Goal: Navigation & Orientation: Find specific page/section

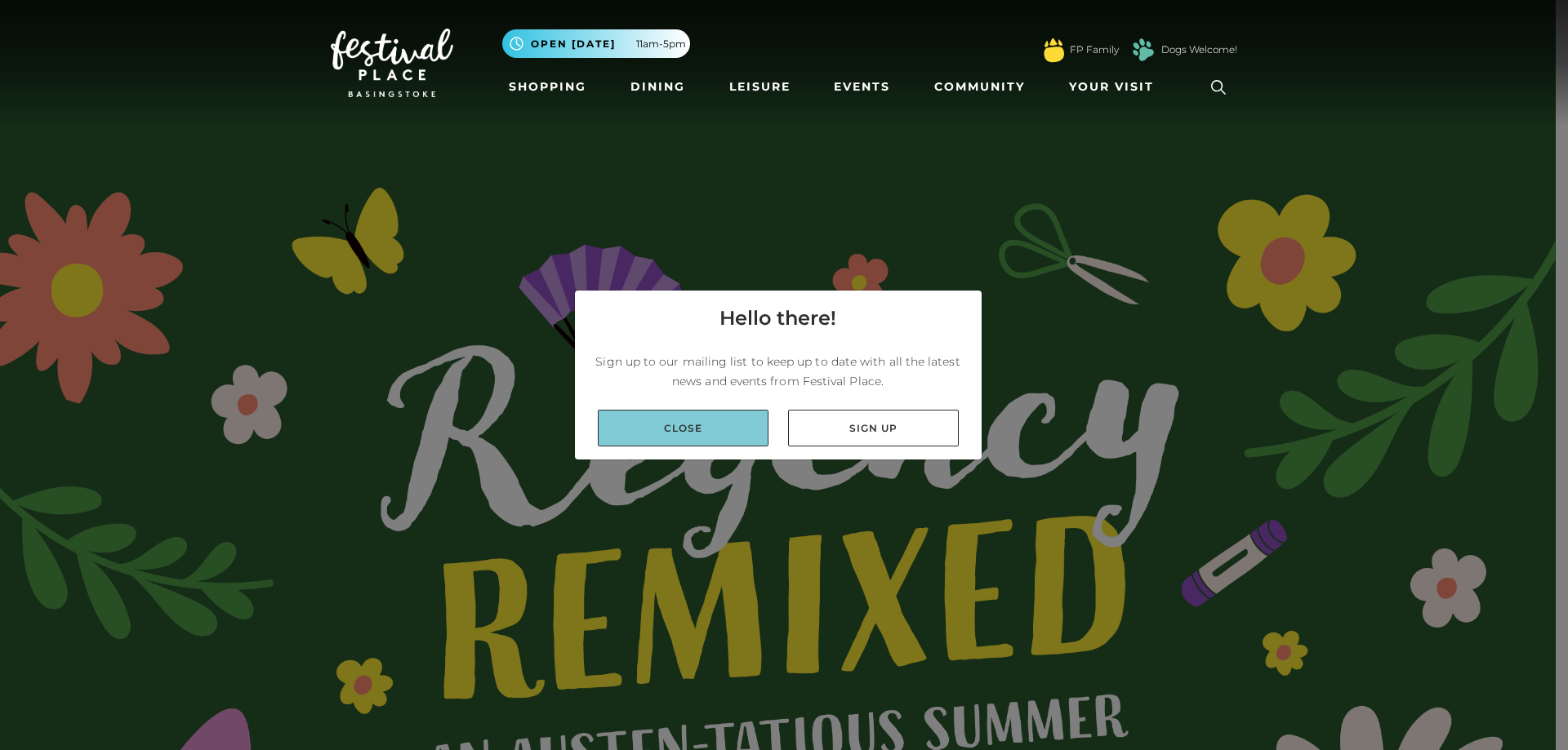
click at [713, 427] on link "Close" at bounding box center [683, 428] width 171 height 36
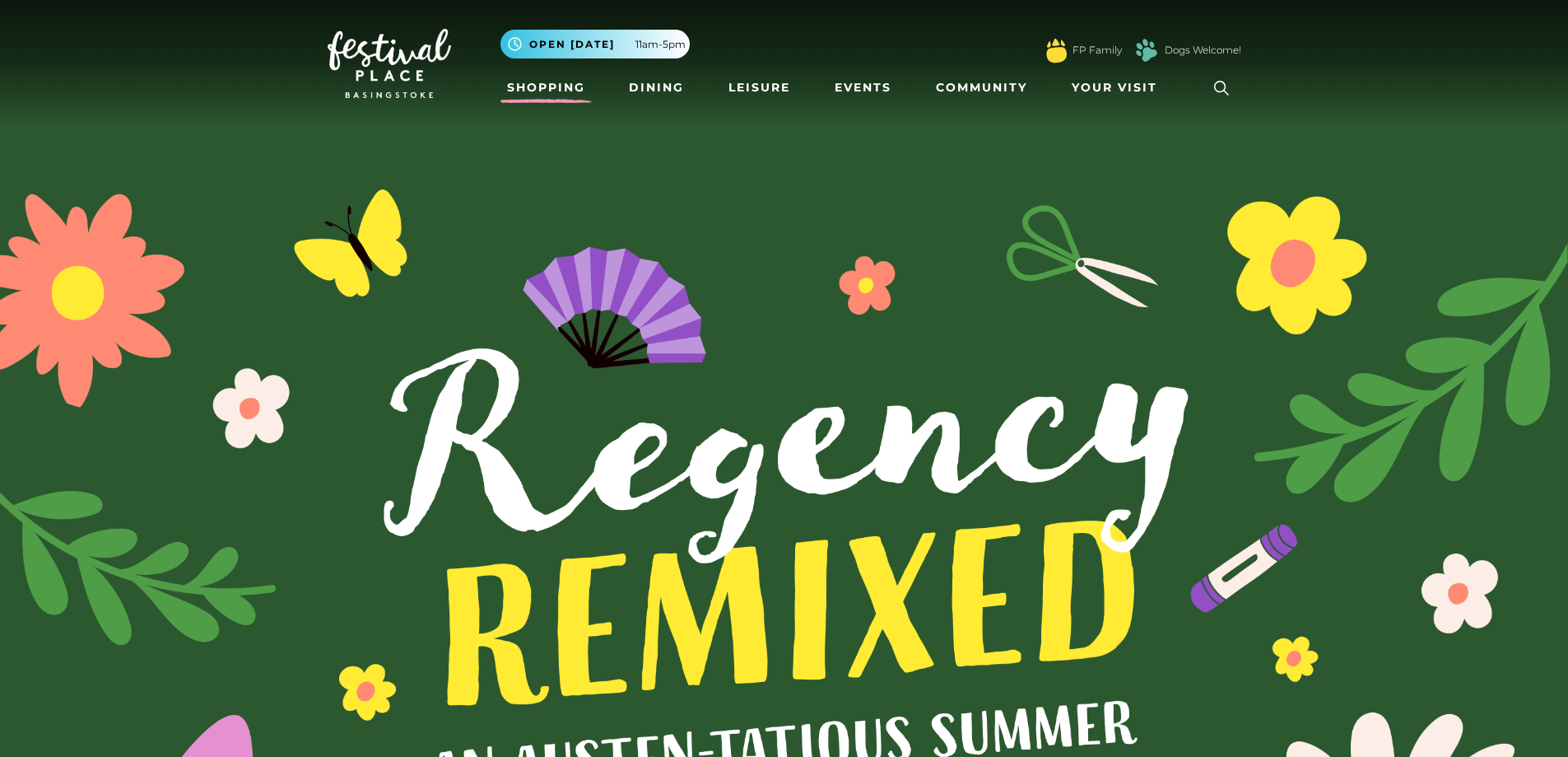
click at [549, 88] on link "Shopping" at bounding box center [546, 88] width 92 height 31
click at [643, 84] on link "Dining" at bounding box center [656, 88] width 68 height 31
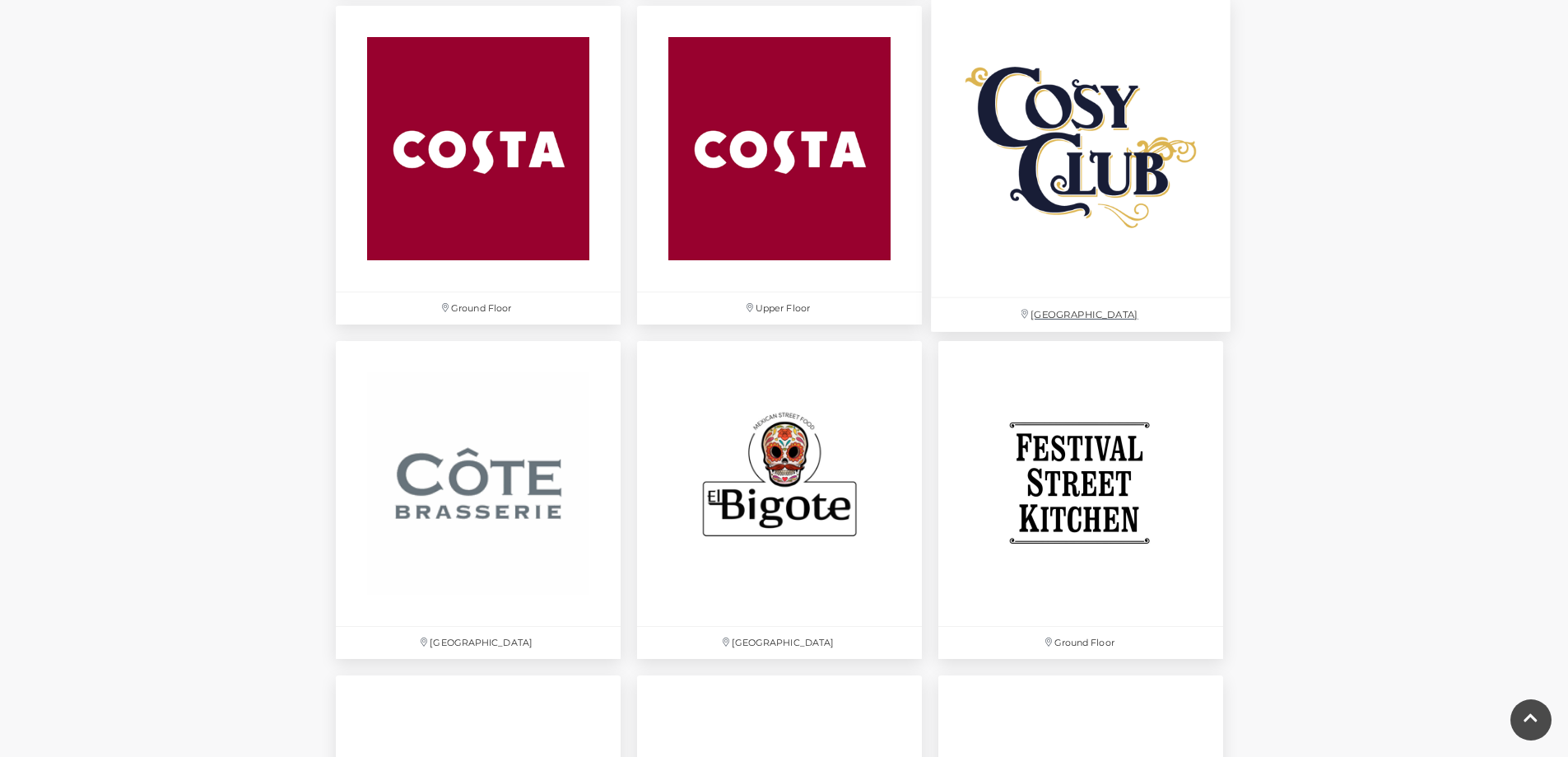
scroll to position [1933, 0]
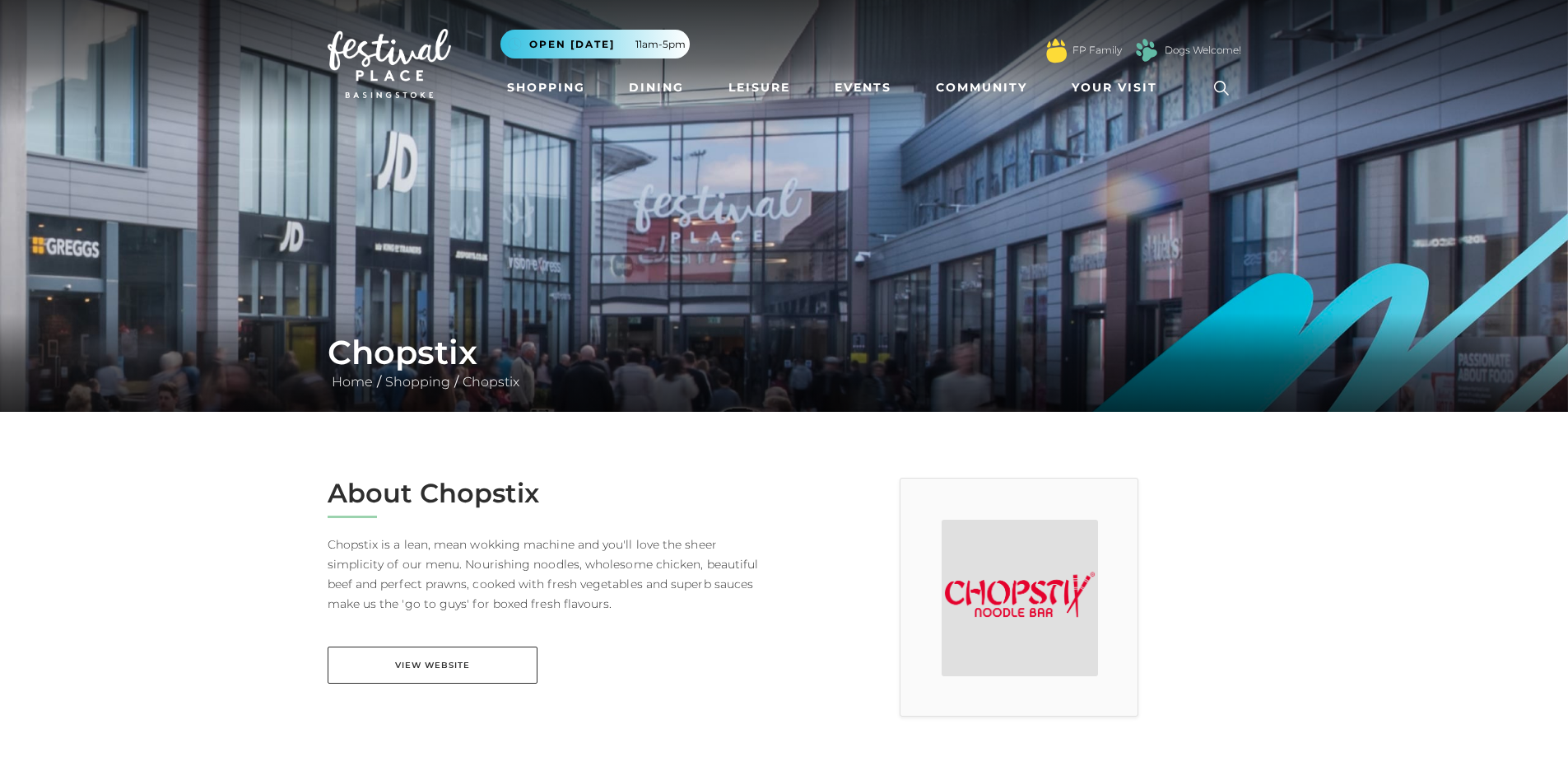
click at [390, 63] on img at bounding box center [389, 63] width 123 height 69
click at [377, 52] on img at bounding box center [389, 63] width 123 height 69
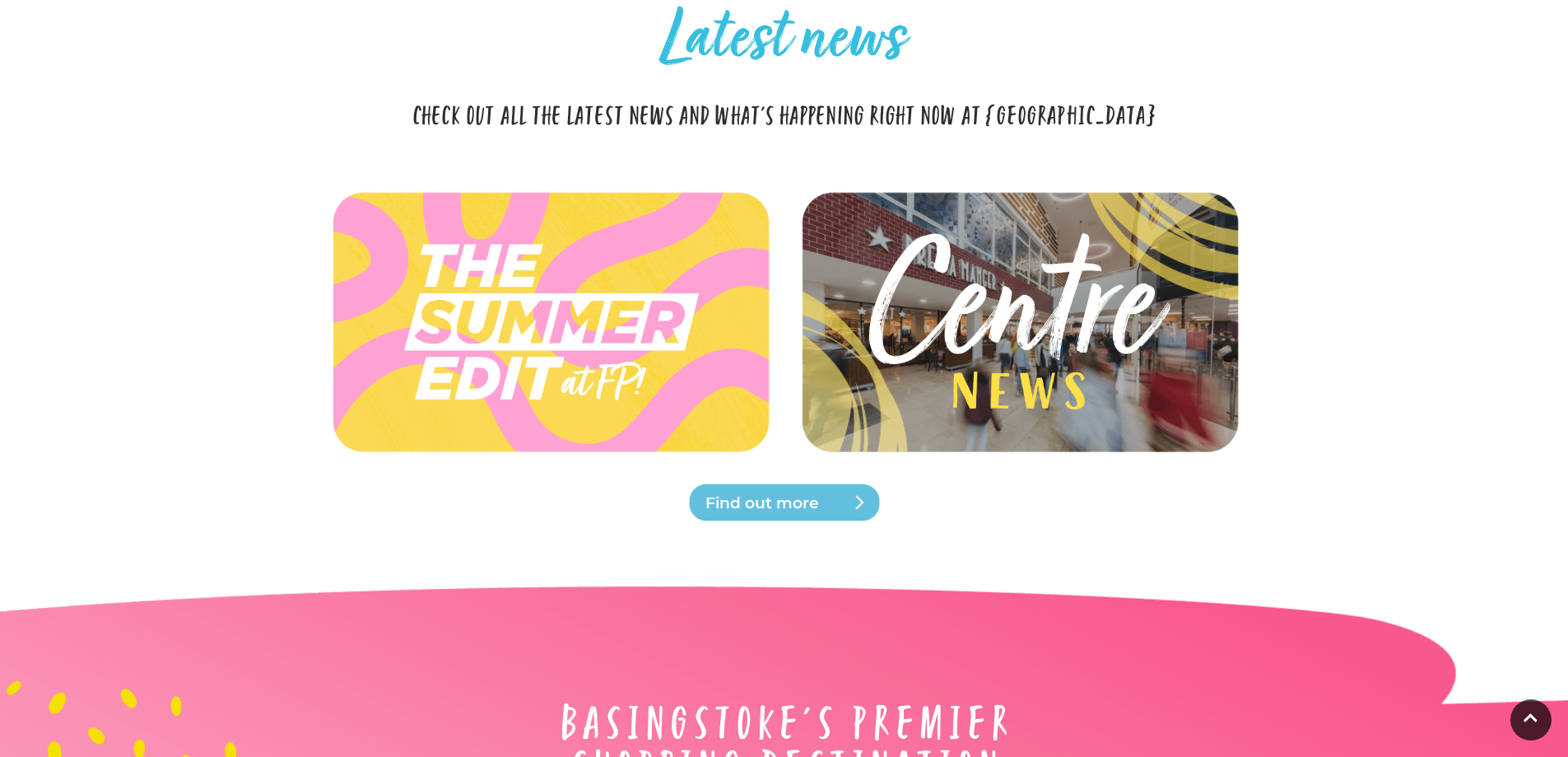
scroll to position [4695, 0]
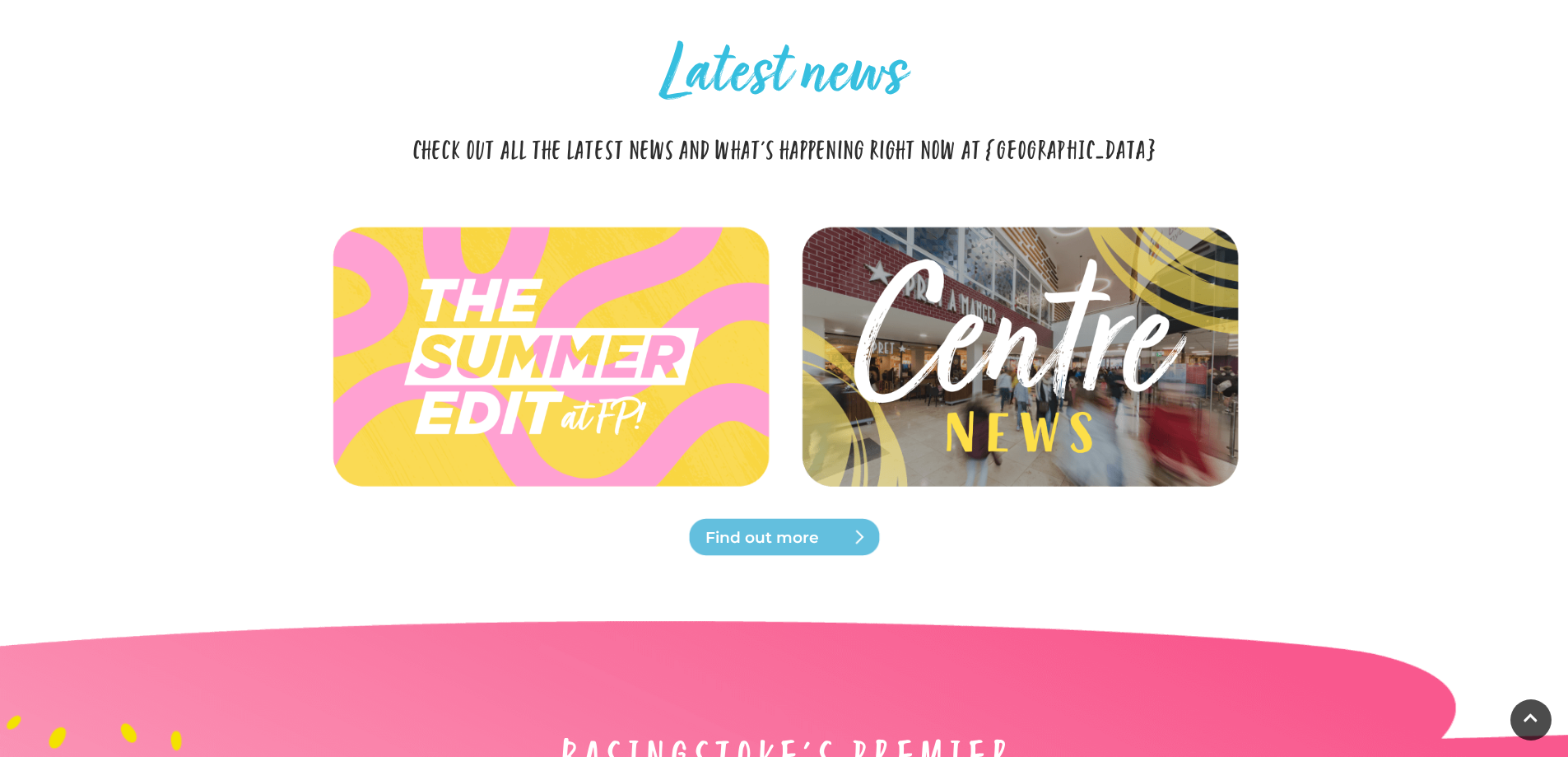
click at [1000, 402] on img at bounding box center [1019, 356] width 489 height 220
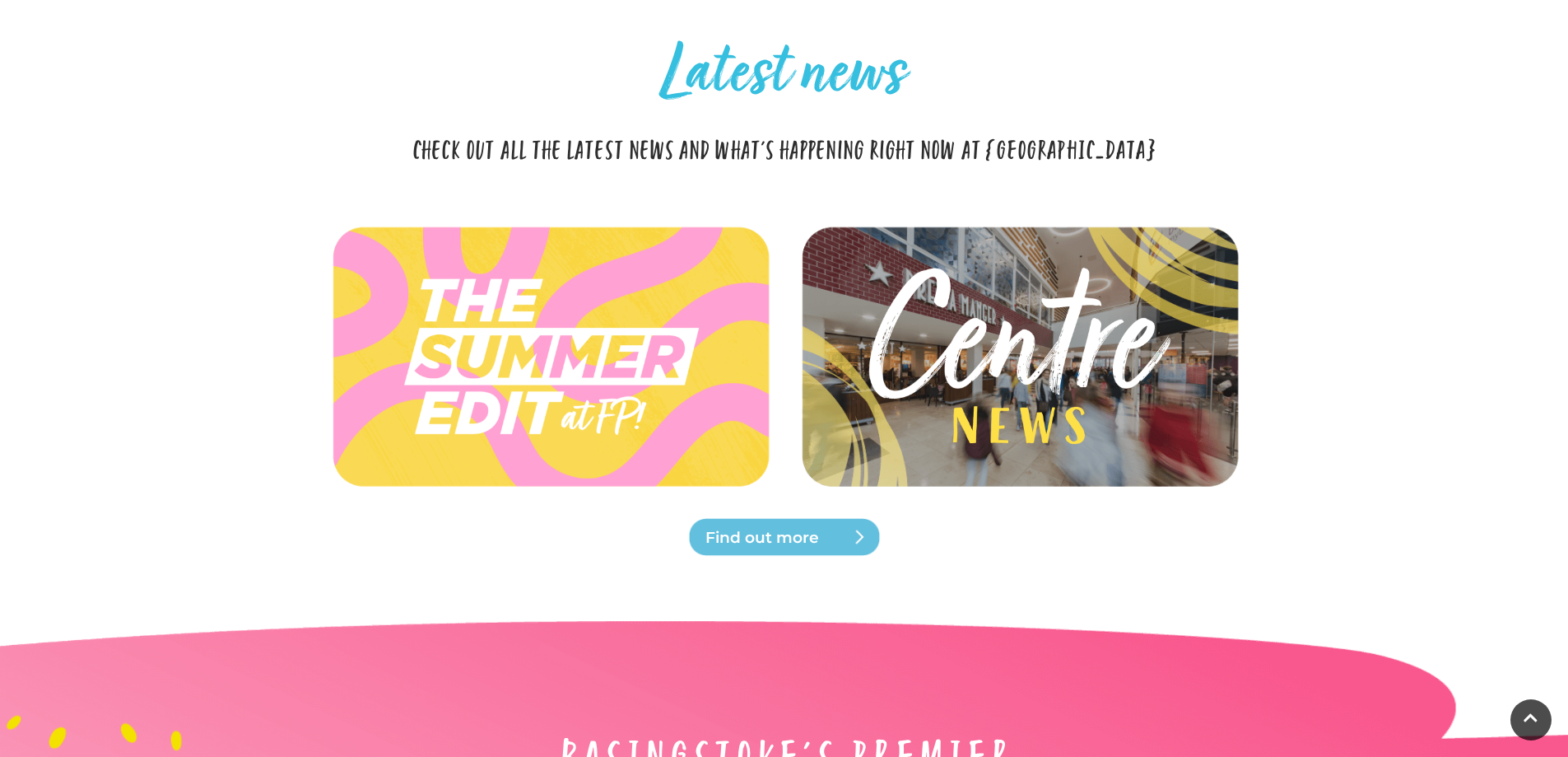
scroll to position [4675, 0]
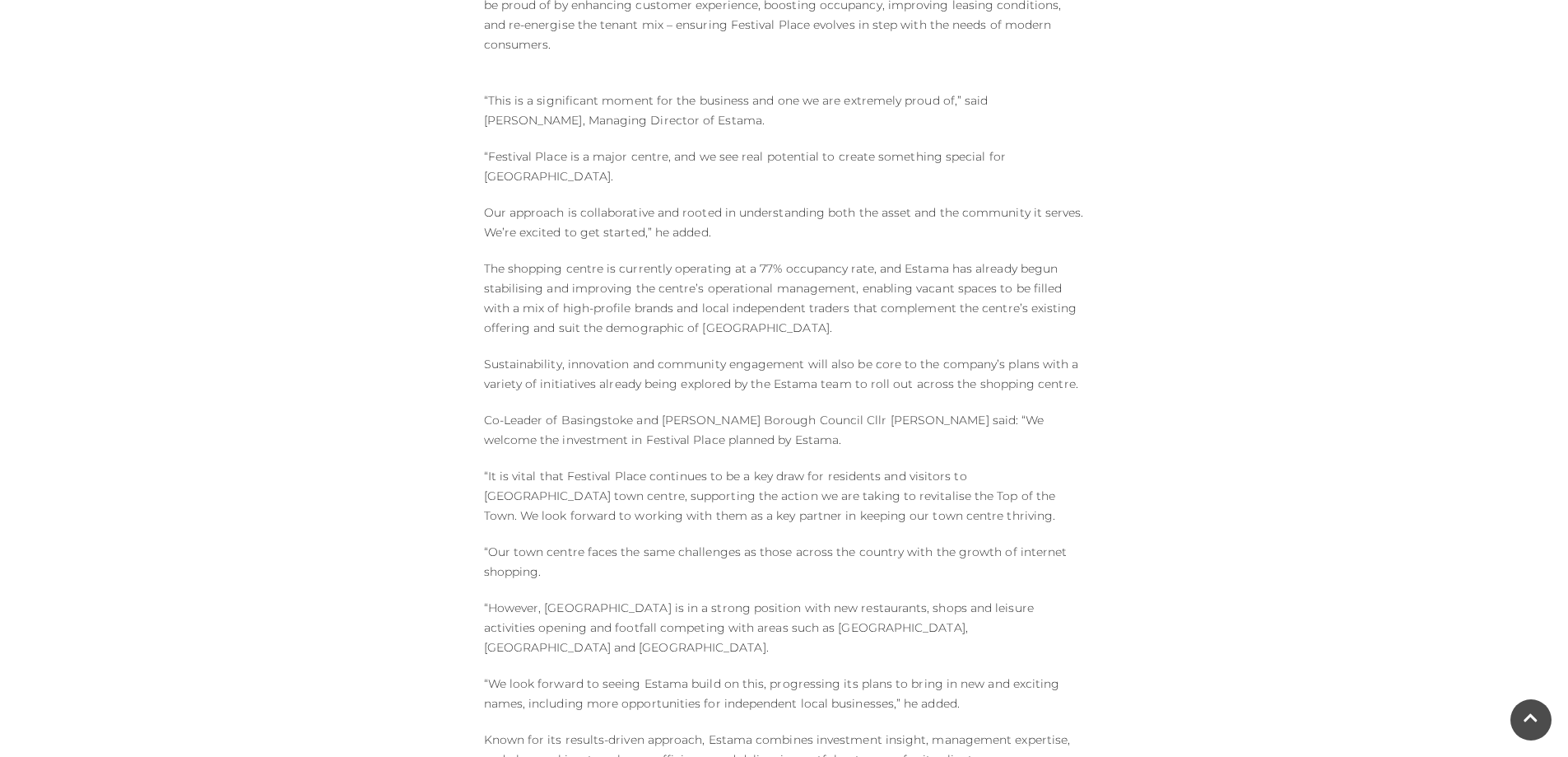
scroll to position [1236, 0]
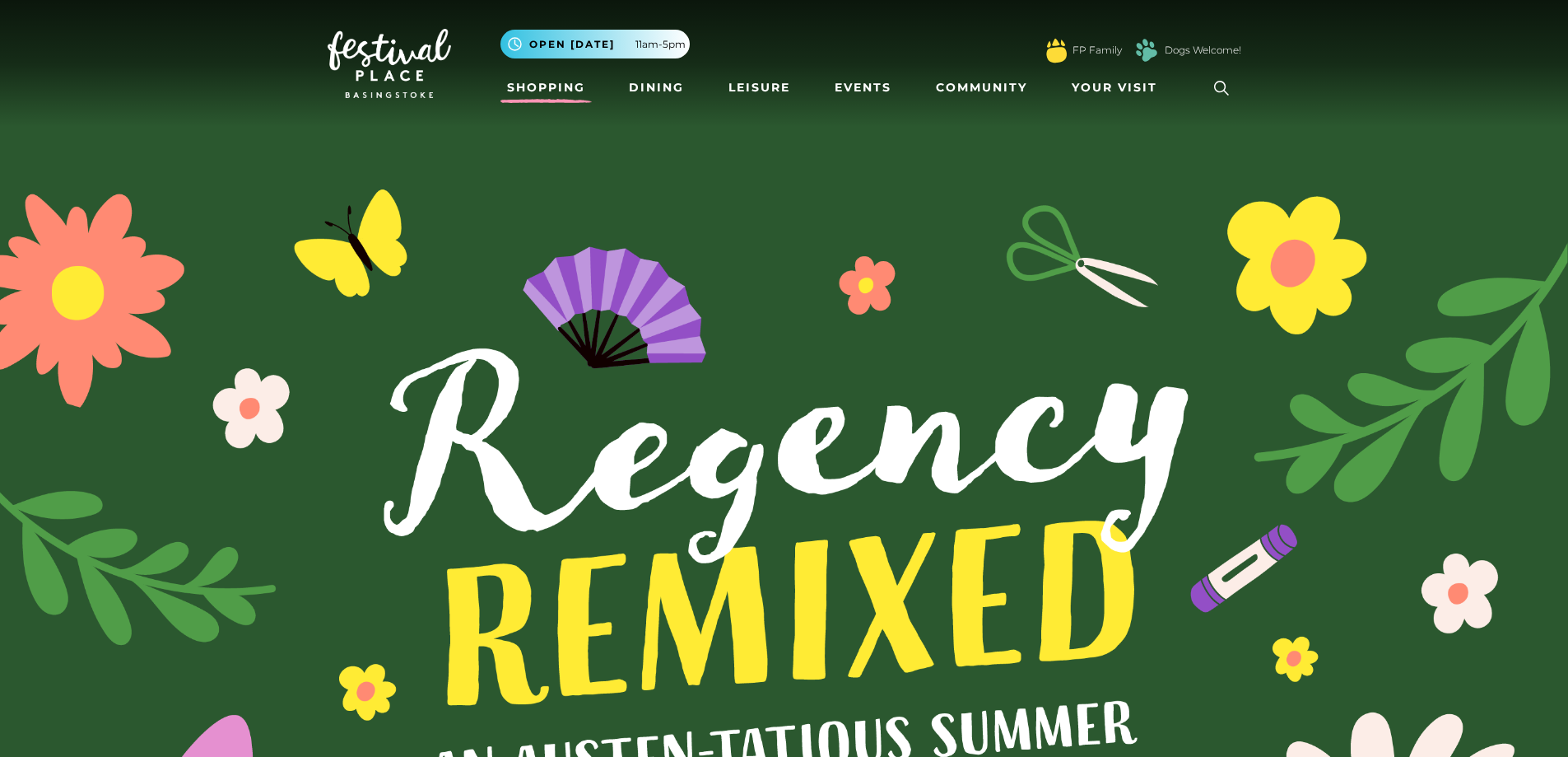
click at [563, 89] on link "Shopping" at bounding box center [546, 88] width 92 height 31
click at [745, 89] on link "Leisure" at bounding box center [760, 88] width 75 height 31
drag, startPoint x: 636, startPoint y: 343, endPoint x: 643, endPoint y: 334, distance: 11.4
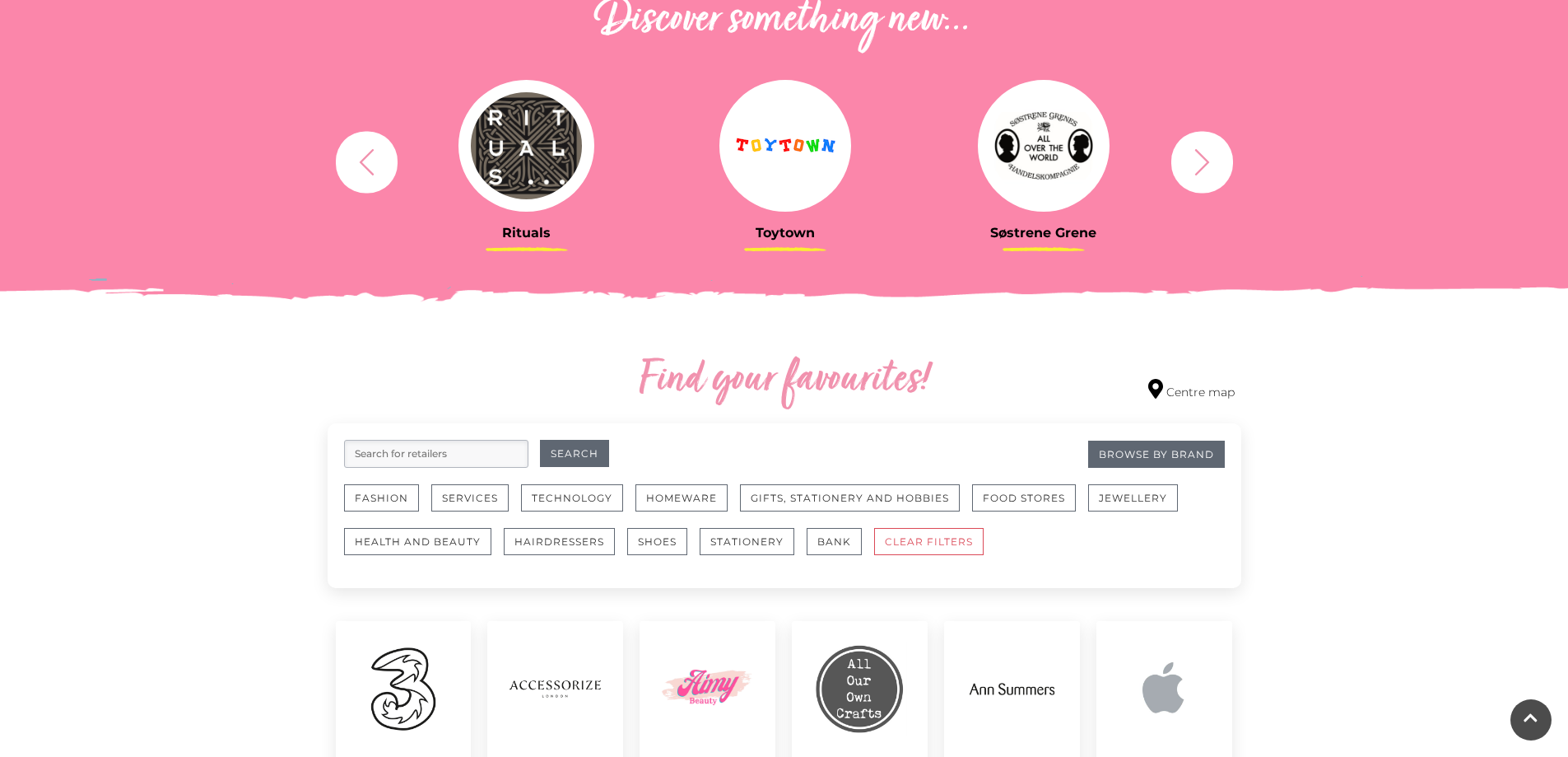
scroll to position [330, 0]
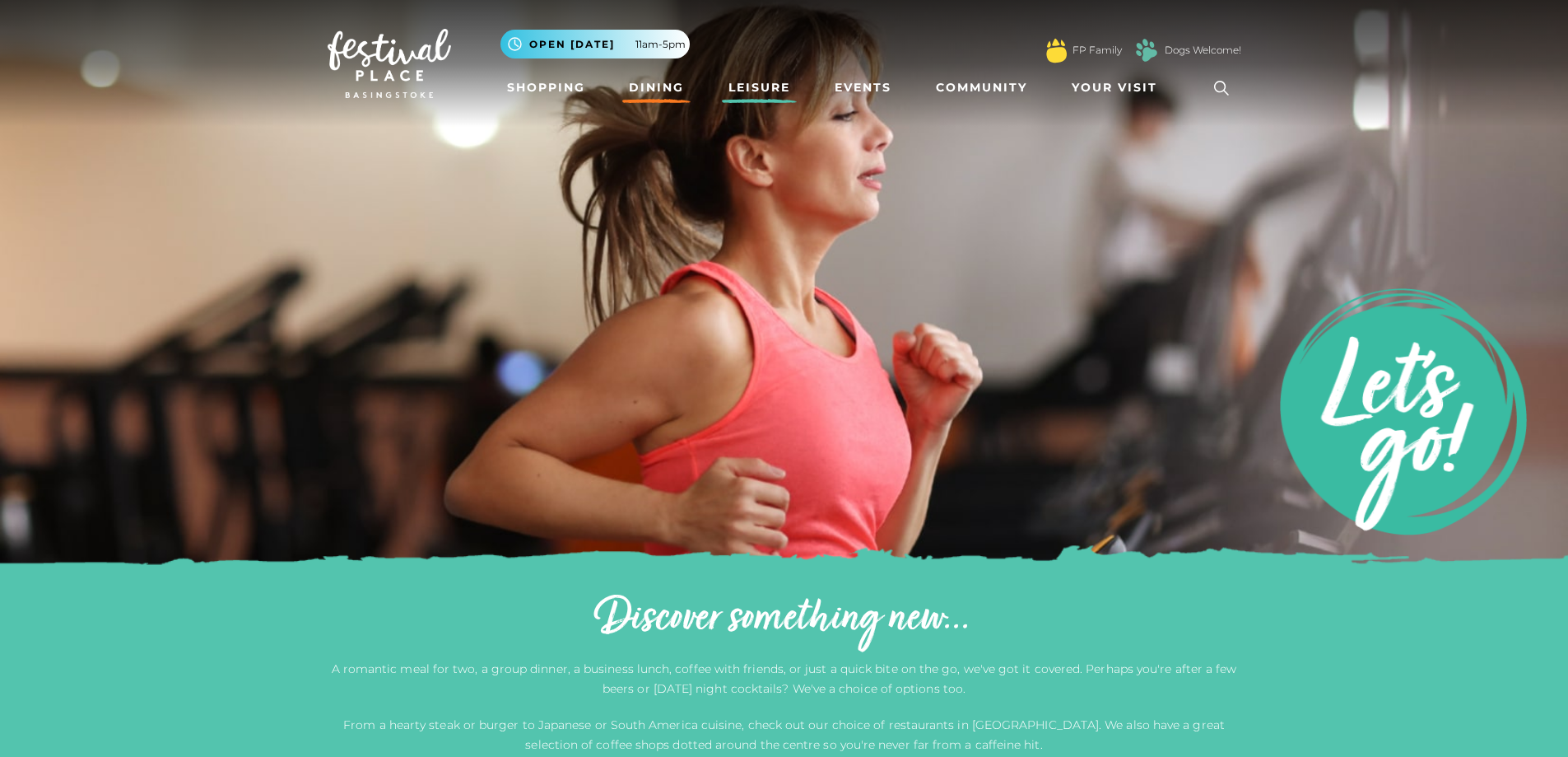
click at [658, 90] on link "Dining" at bounding box center [656, 88] width 68 height 31
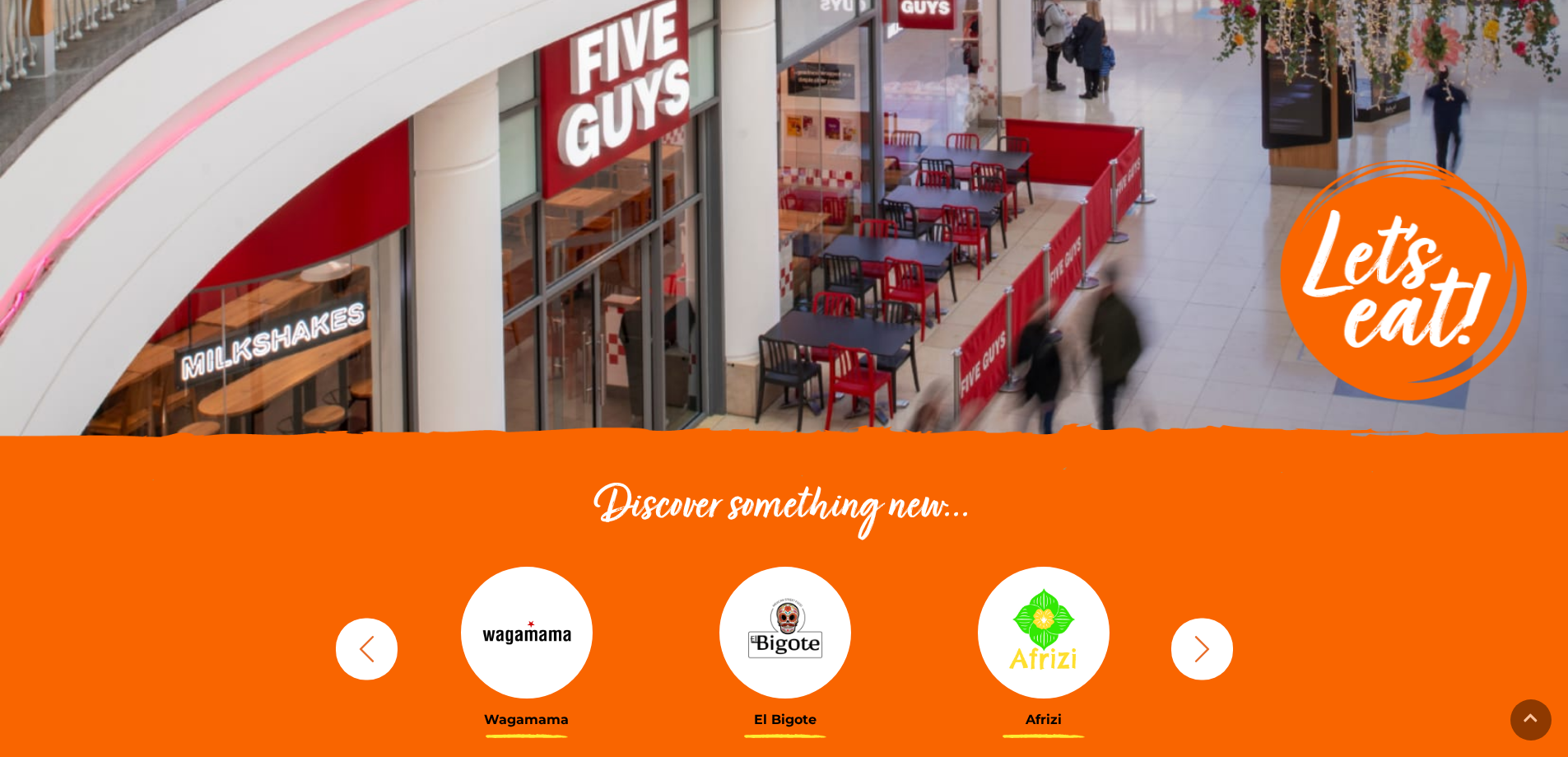
scroll to position [164, 0]
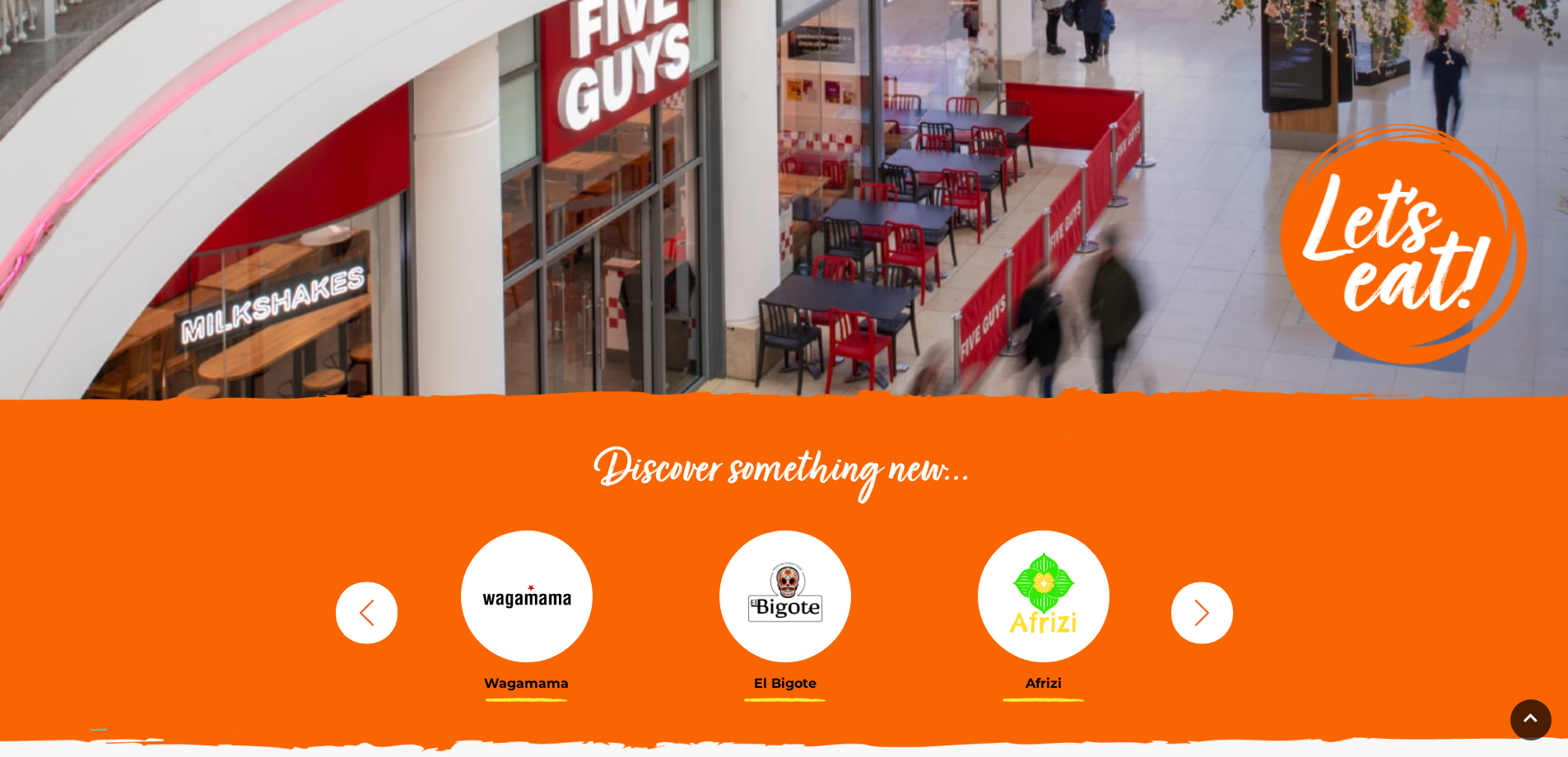
click at [1201, 617] on icon "button" at bounding box center [1203, 612] width 31 height 31
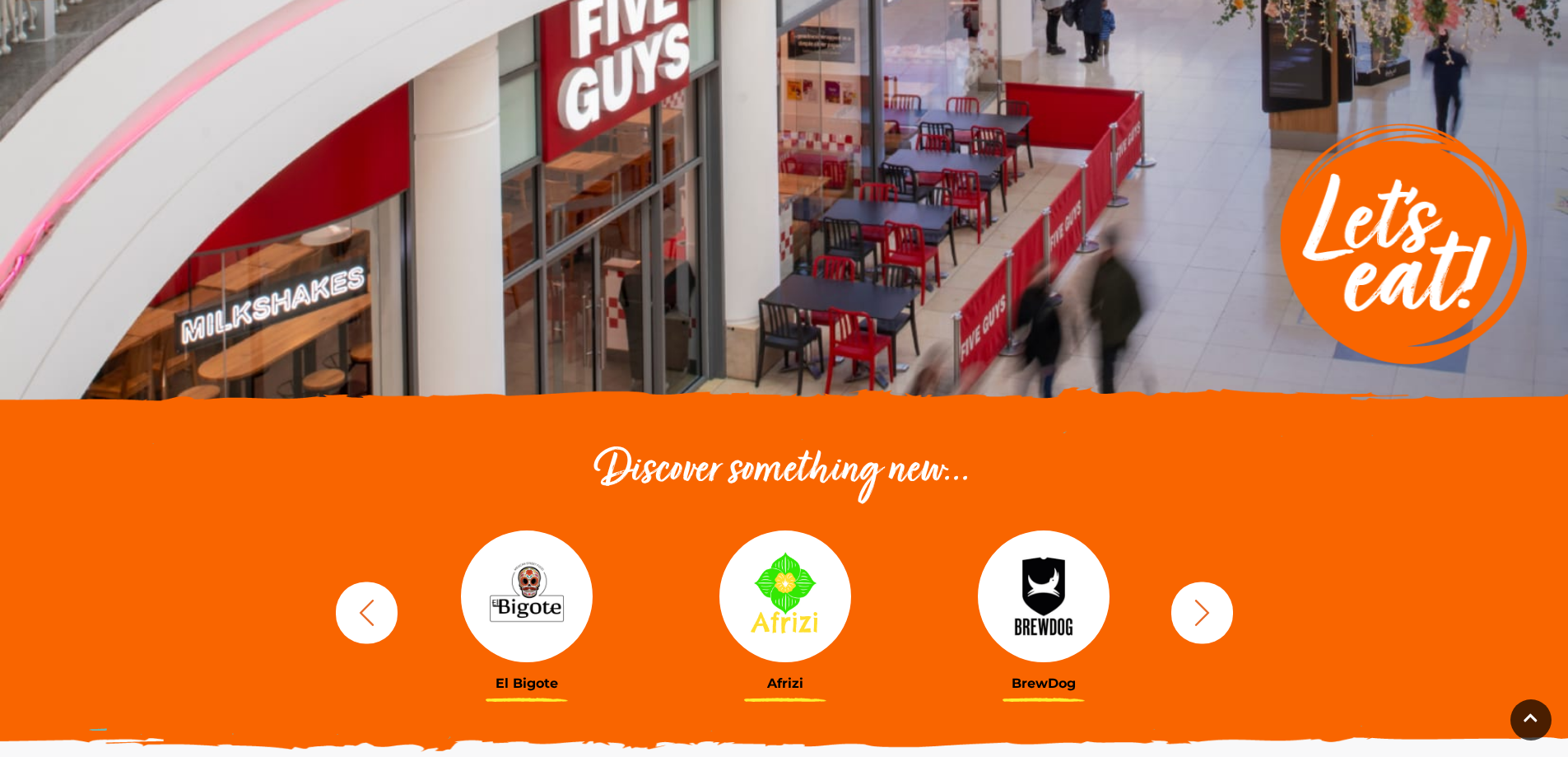
click at [1201, 617] on icon "button" at bounding box center [1203, 612] width 31 height 31
click at [1201, 617] on icon "button" at bounding box center [1203, 612] width 31 height 31
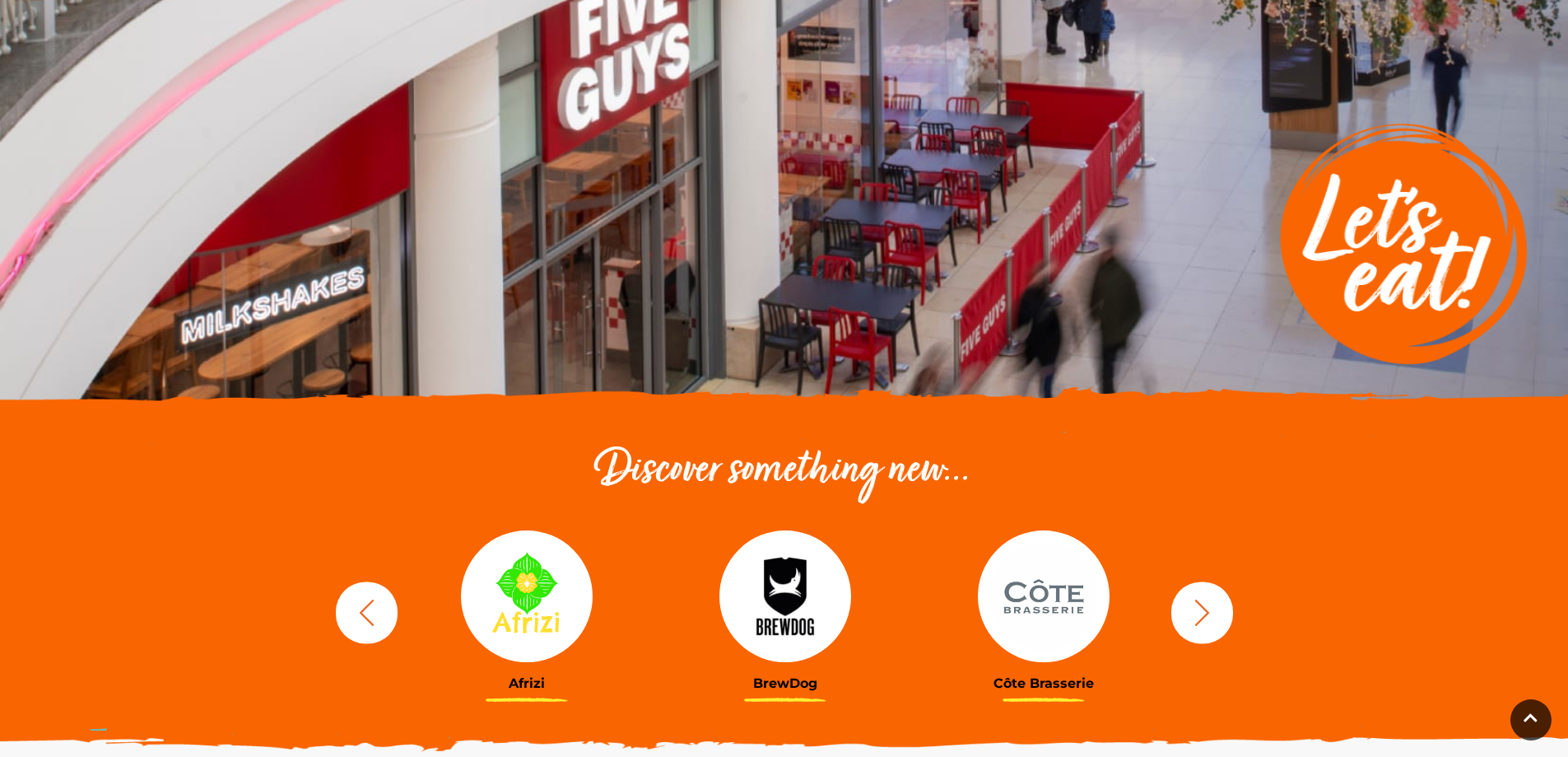
click at [1207, 617] on icon "button" at bounding box center [1203, 612] width 31 height 31
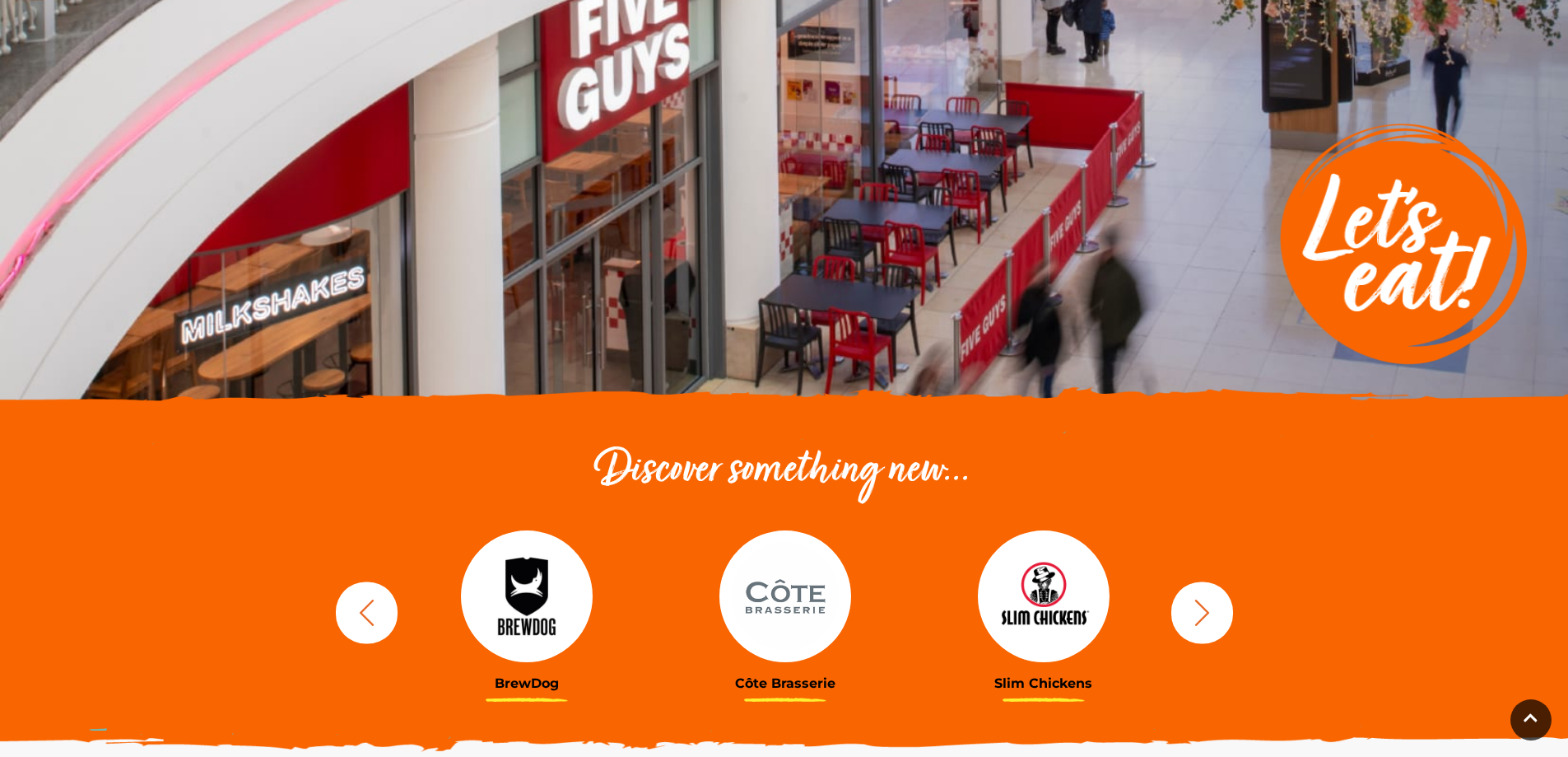
click at [1207, 617] on icon "button" at bounding box center [1203, 612] width 31 height 31
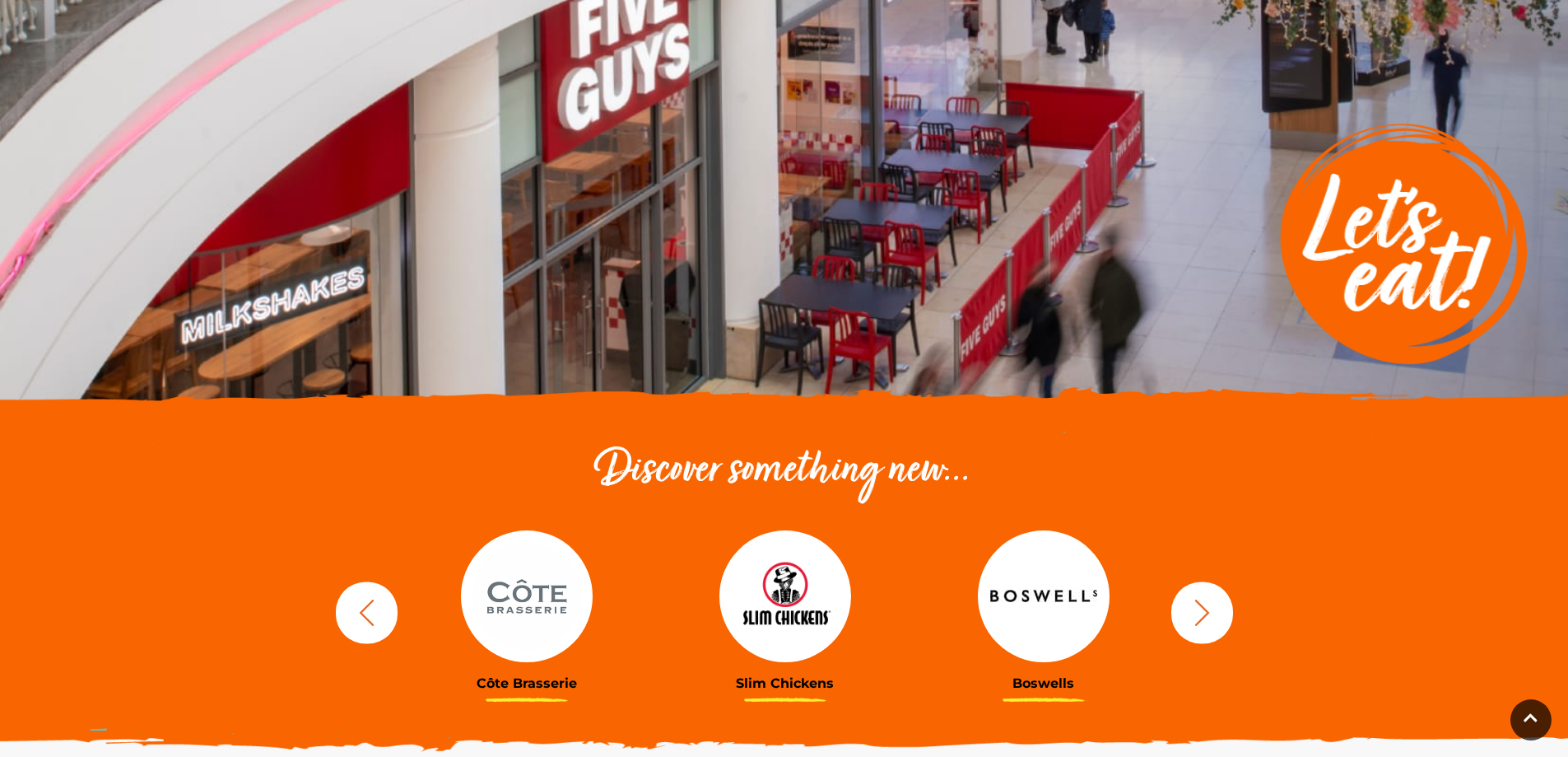
click at [1207, 617] on icon "button" at bounding box center [1203, 612] width 31 height 31
click at [1207, 619] on icon "button" at bounding box center [1203, 612] width 31 height 31
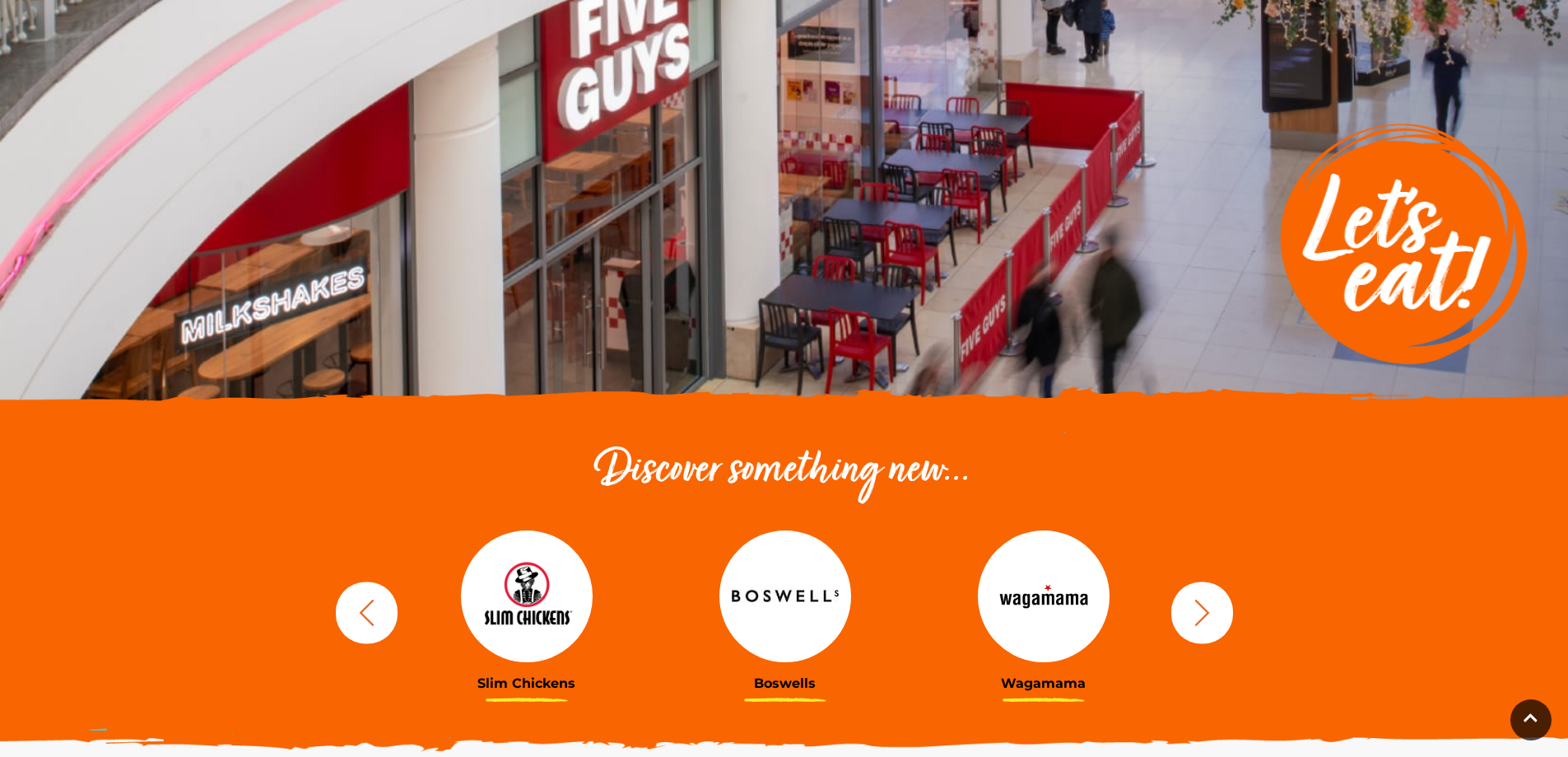
click at [1208, 619] on icon "button" at bounding box center [1203, 612] width 31 height 31
click at [1208, 620] on icon "button" at bounding box center [1203, 612] width 31 height 31
click at [1209, 620] on icon "button" at bounding box center [1203, 612] width 31 height 31
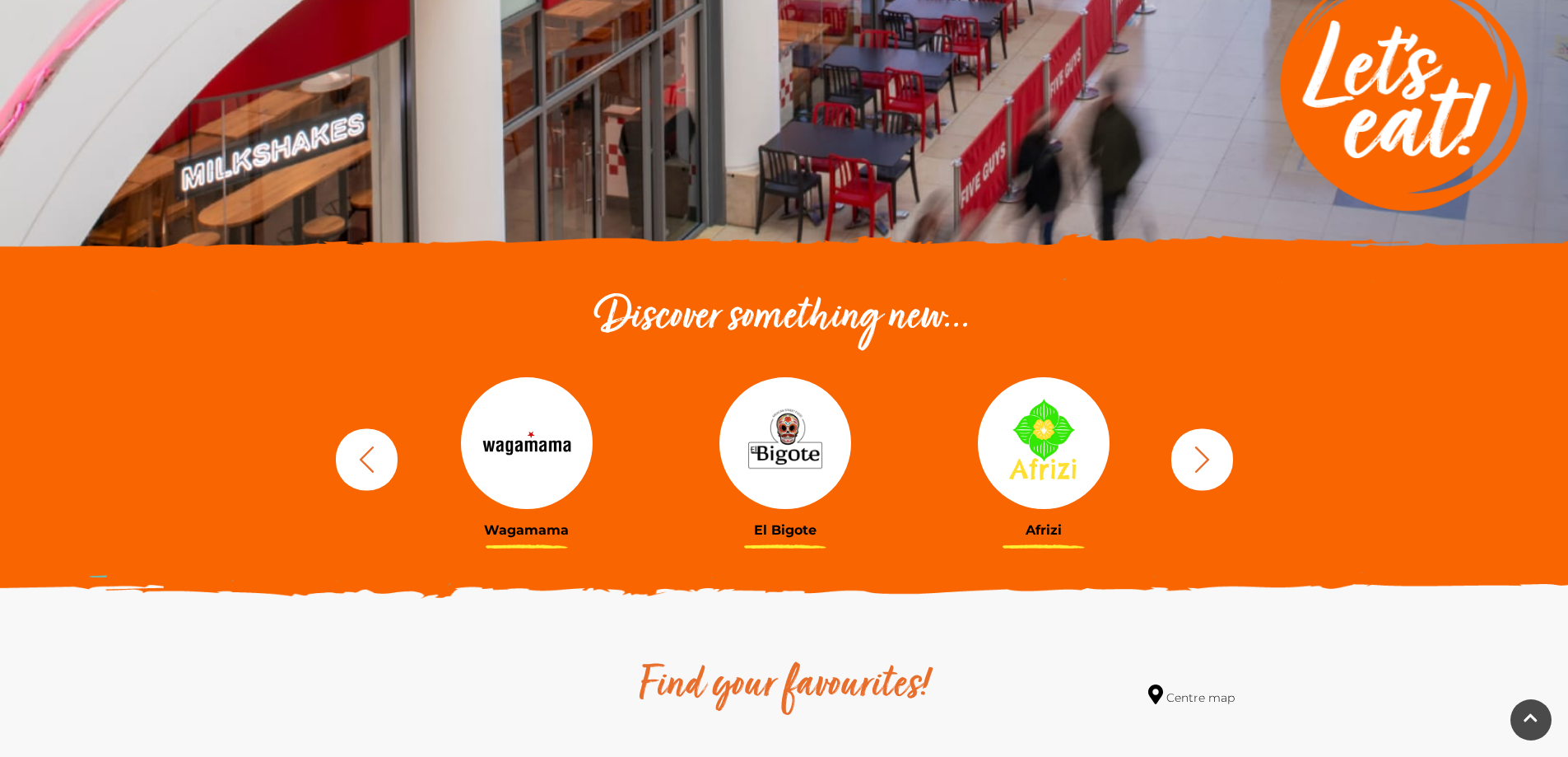
scroll to position [51, 0]
